Goal: Go to known website: Go to known website

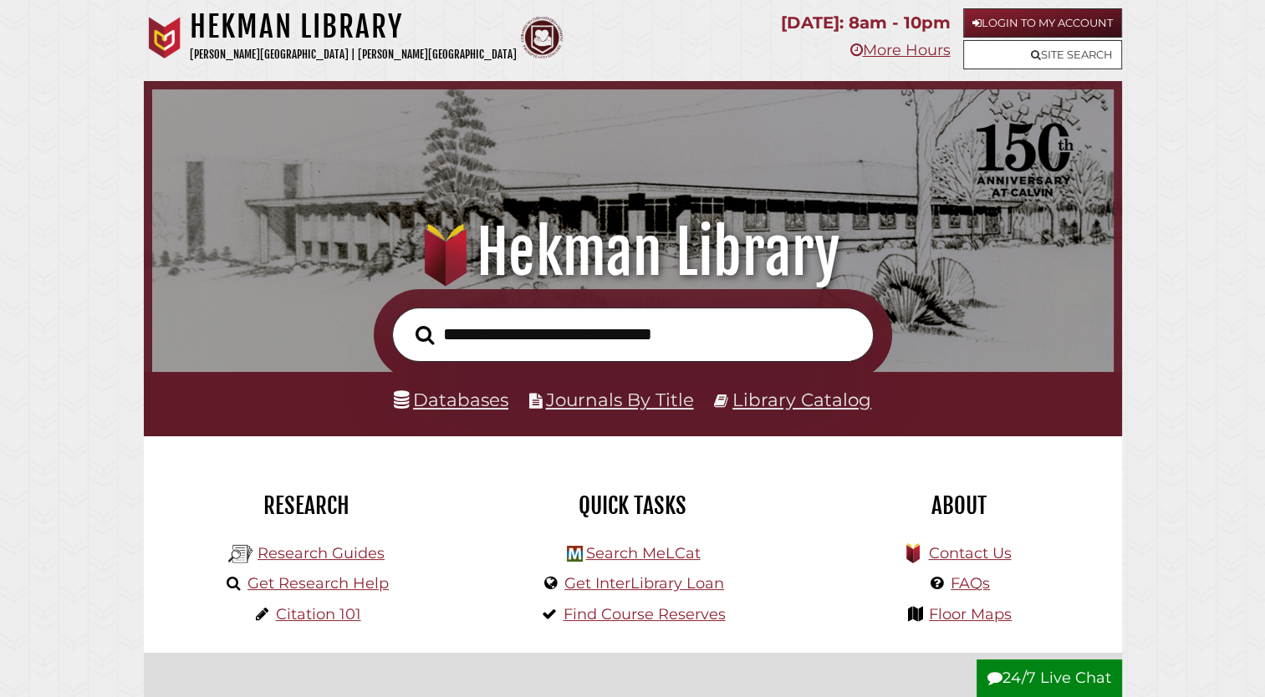
scroll to position [318, 953]
click at [894, 48] on link "More Hours" at bounding box center [899, 50] width 100 height 18
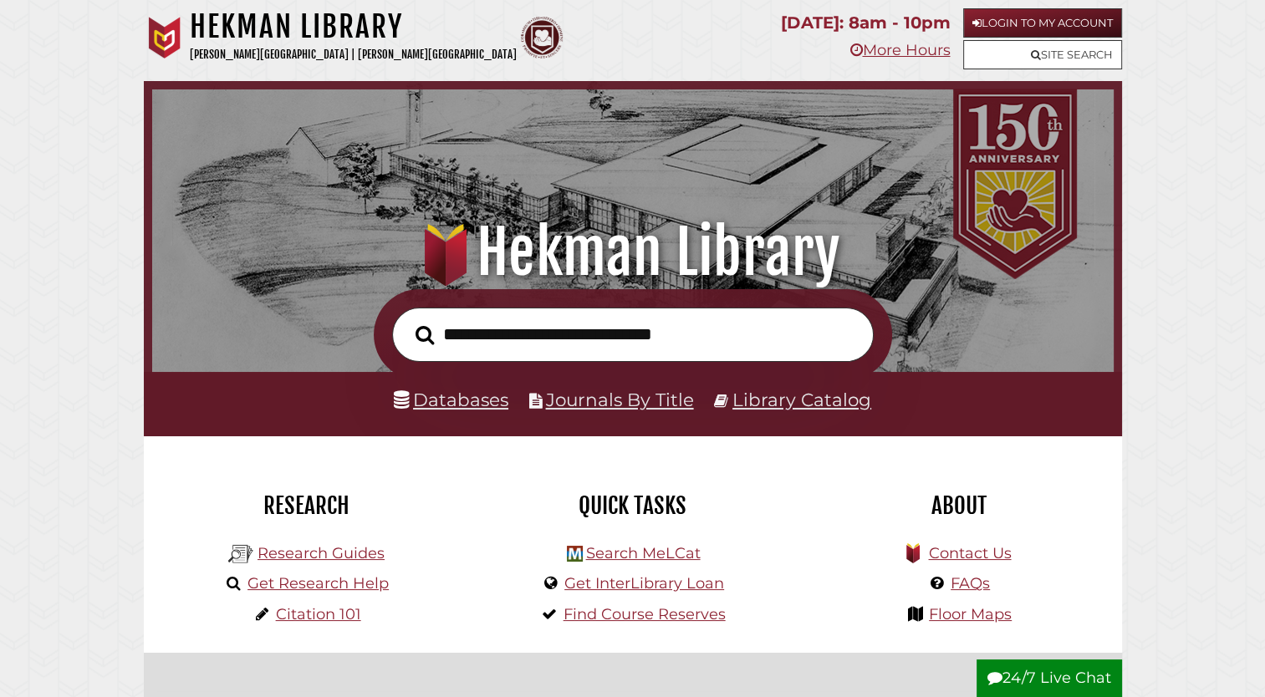
scroll to position [318, 953]
click at [1029, 19] on link "Login to My Account" at bounding box center [1042, 22] width 159 height 29
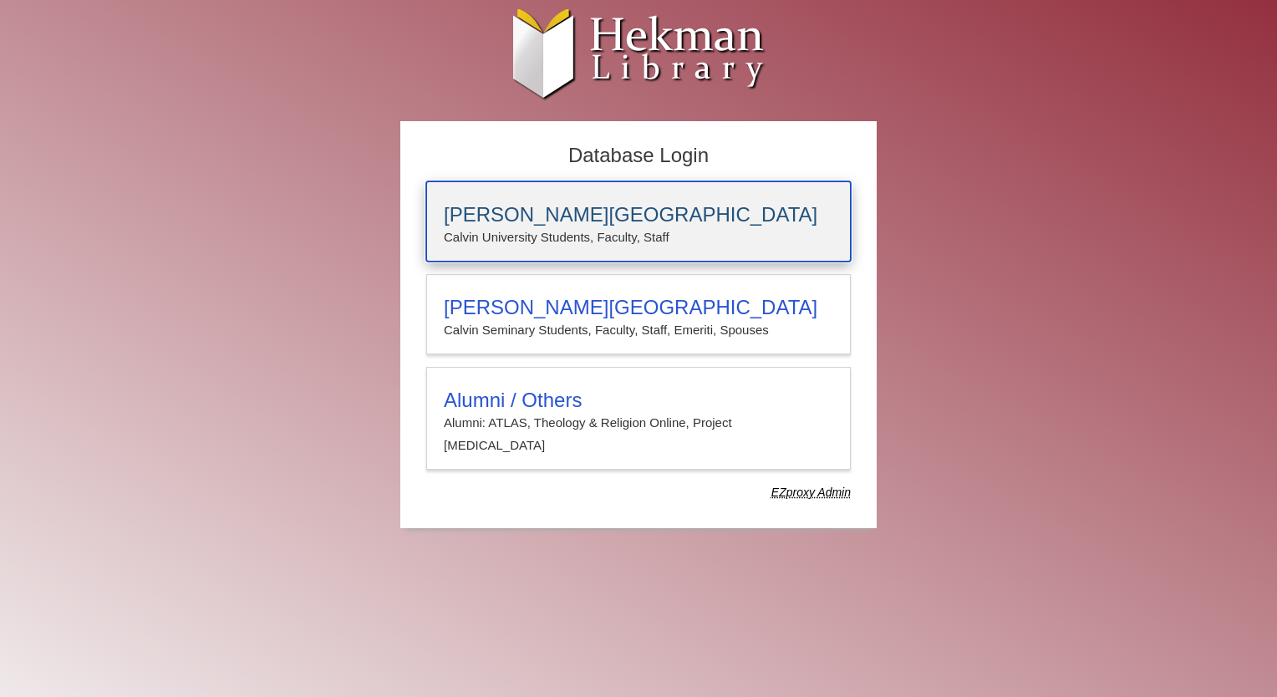
click at [528, 211] on h3 "Calvin University" at bounding box center [639, 214] width 390 height 23
